Goal: Transaction & Acquisition: Book appointment/travel/reservation

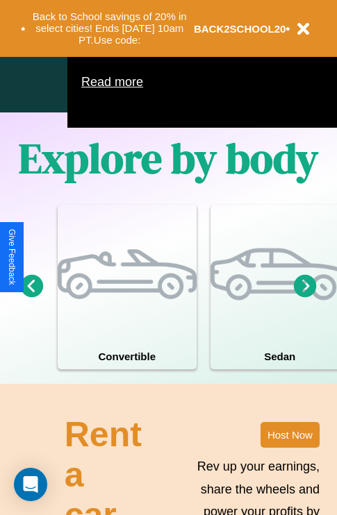
scroll to position [892, 0]
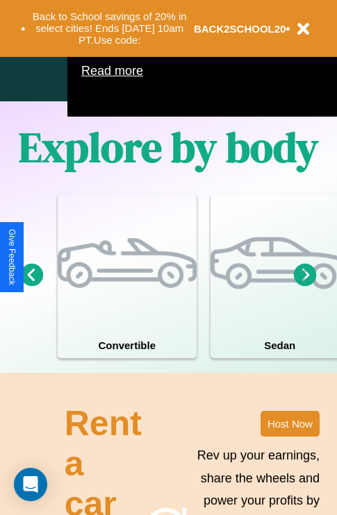
click at [31, 286] on icon at bounding box center [32, 274] width 23 height 23
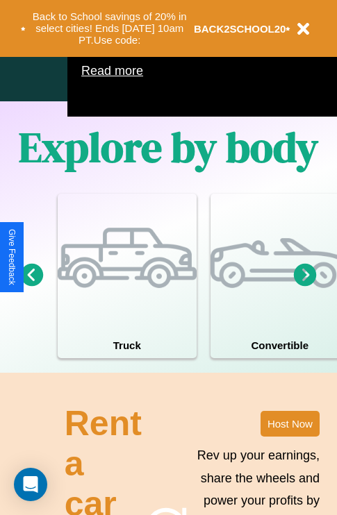
click at [31, 286] on icon at bounding box center [32, 274] width 23 height 23
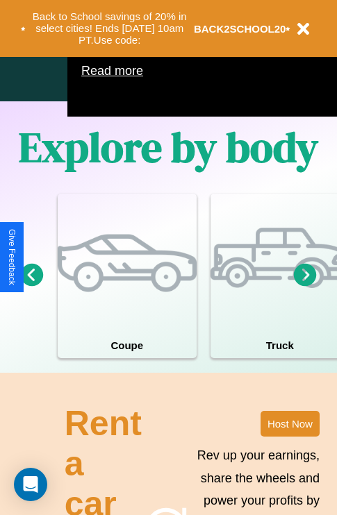
click at [31, 286] on icon at bounding box center [32, 274] width 23 height 23
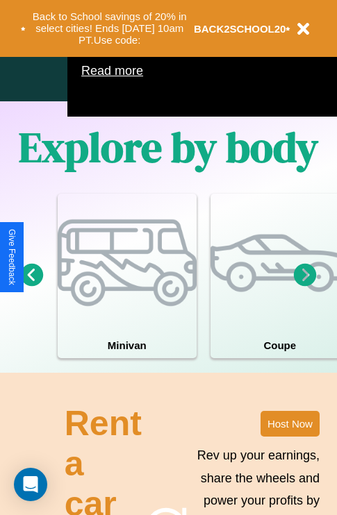
click at [31, 286] on icon at bounding box center [32, 274] width 23 height 23
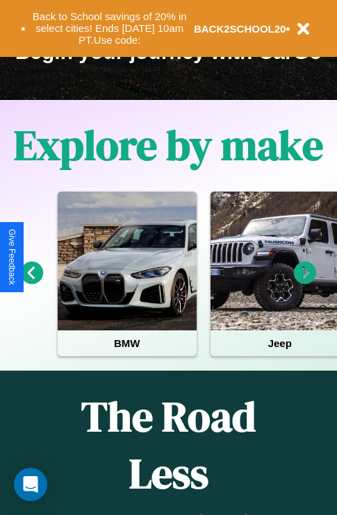
scroll to position [214, 0]
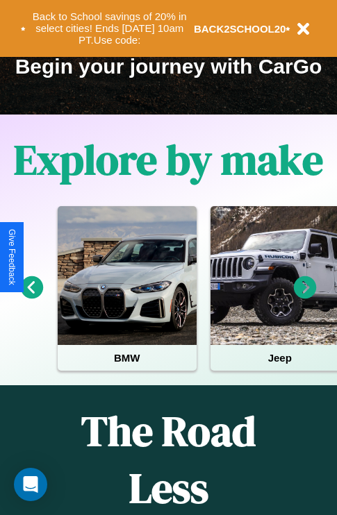
click at [31, 297] on icon at bounding box center [32, 287] width 23 height 23
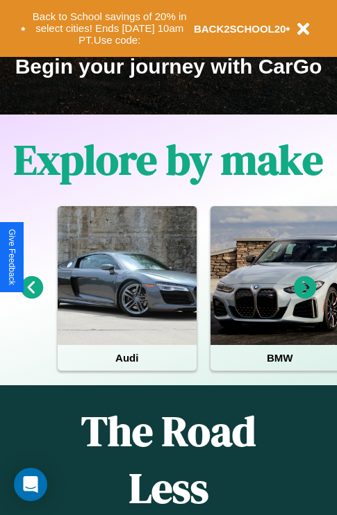
click at [31, 297] on icon at bounding box center [32, 287] width 23 height 23
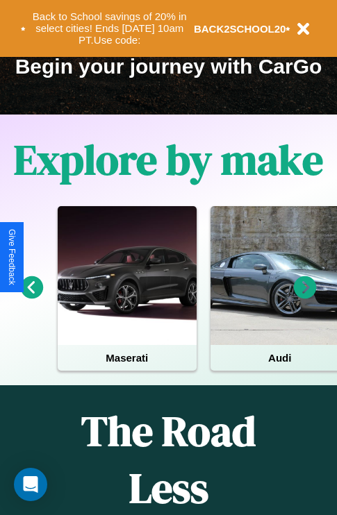
click at [31, 297] on icon at bounding box center [32, 287] width 23 height 23
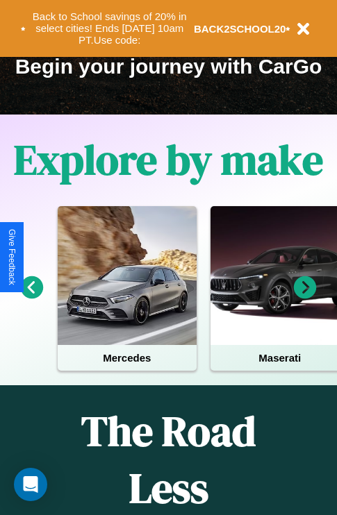
click at [305, 297] on icon at bounding box center [305, 287] width 23 height 23
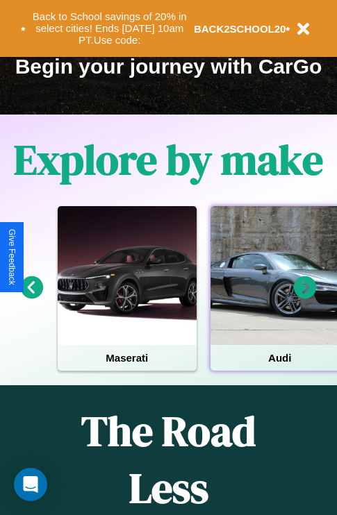
click at [278, 297] on div at bounding box center [279, 275] width 139 height 139
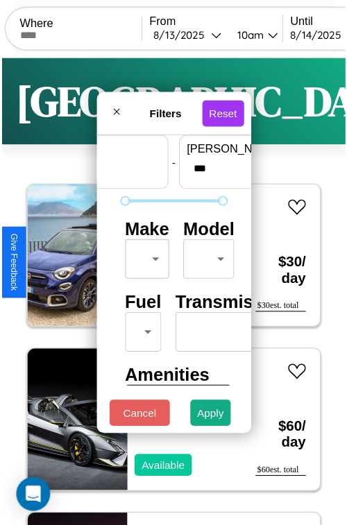
scroll to position [41, 0]
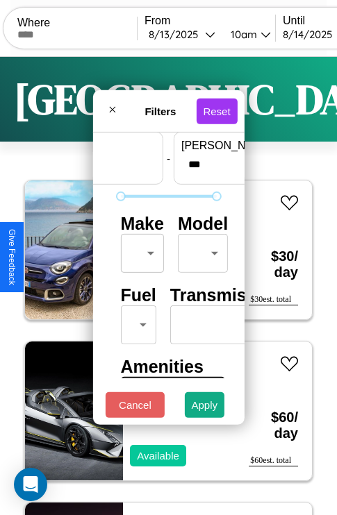
click at [140, 250] on body "CarGo Where From [DATE] 10am Until [DATE] 10am Become a Host Login Sign Up Dall…" at bounding box center [168, 286] width 337 height 573
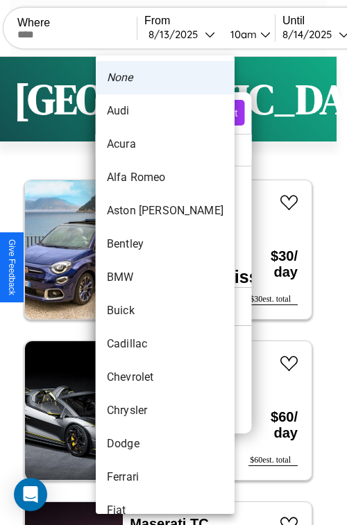
scroll to position [93, 0]
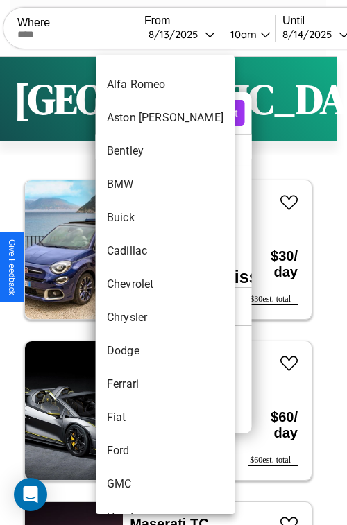
click at [139, 285] on li "Chevrolet" at bounding box center [165, 284] width 139 height 33
type input "*********"
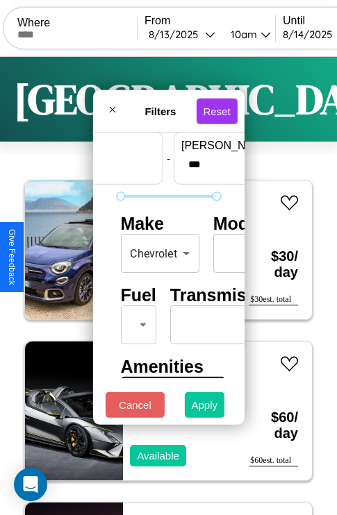
click at [205, 408] on button "Apply" at bounding box center [205, 405] width 40 height 26
